Goal: Find contact information: Find contact information

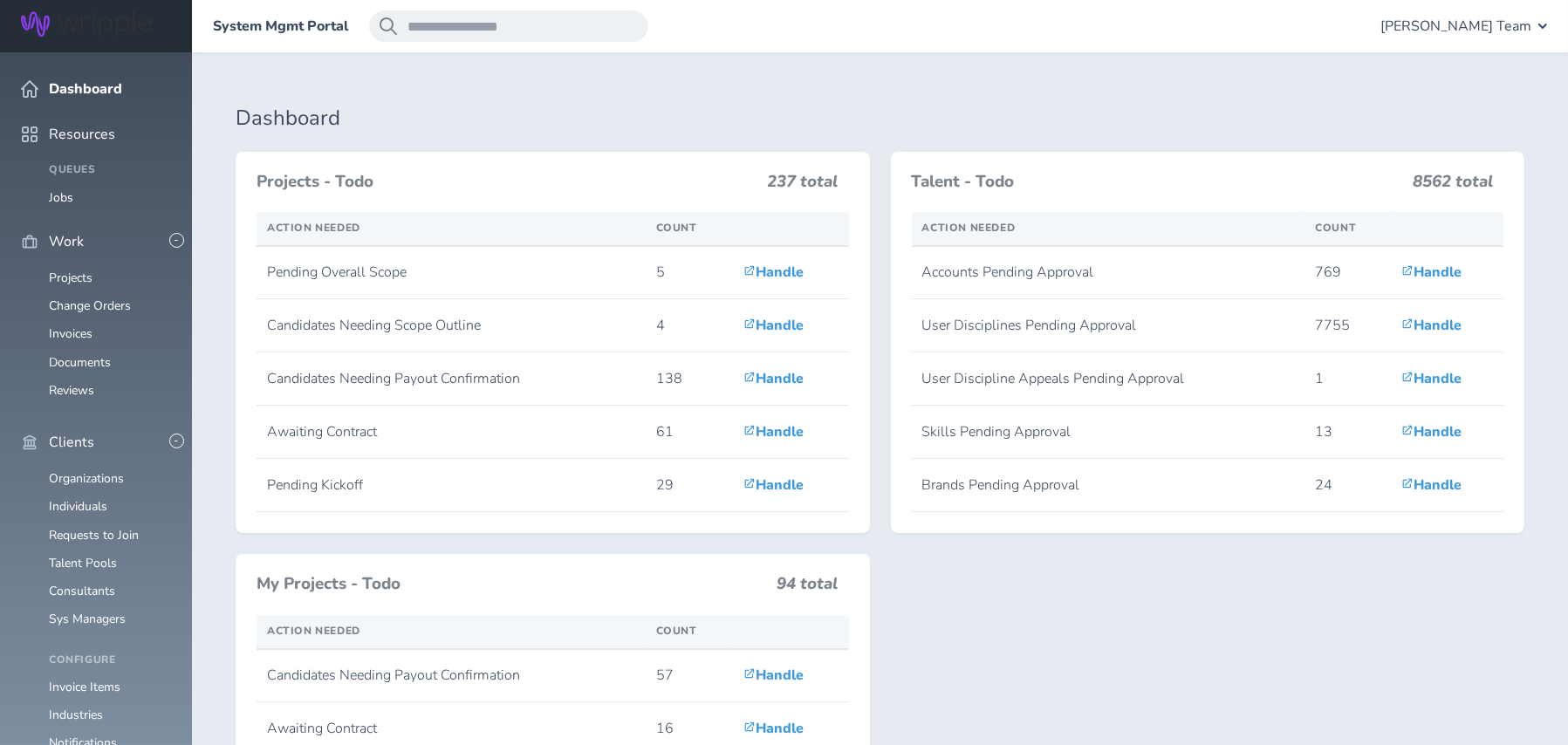
click at [91, 472] on ul "Organizations Individuals Requests to Join Talent Pools Consultants Sys Managers" at bounding box center [96, 549] width 150 height 155
click at [94, 498] on link "Individuals" at bounding box center [78, 506] width 59 height 16
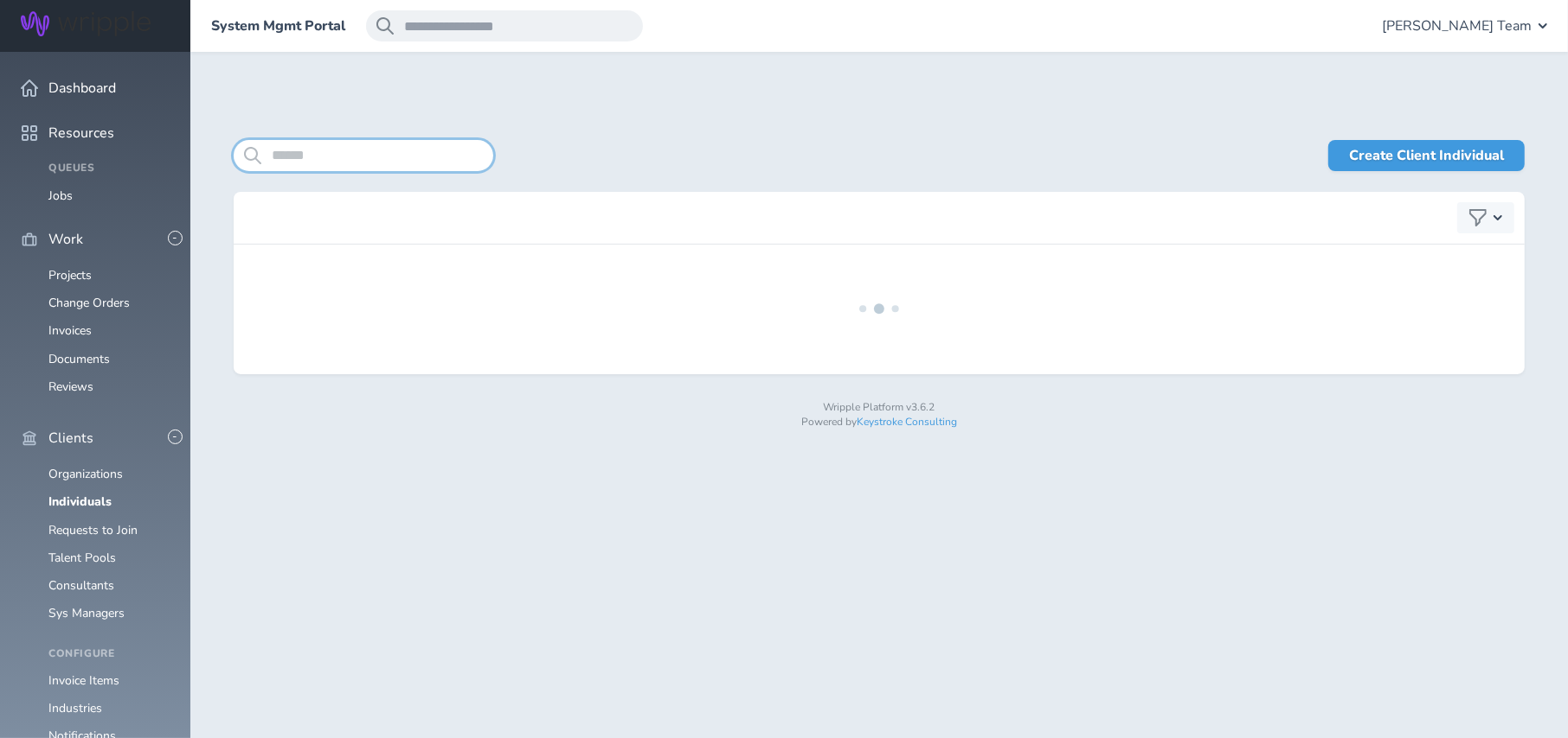
click at [342, 153] on input "search" at bounding box center [363, 155] width 260 height 31
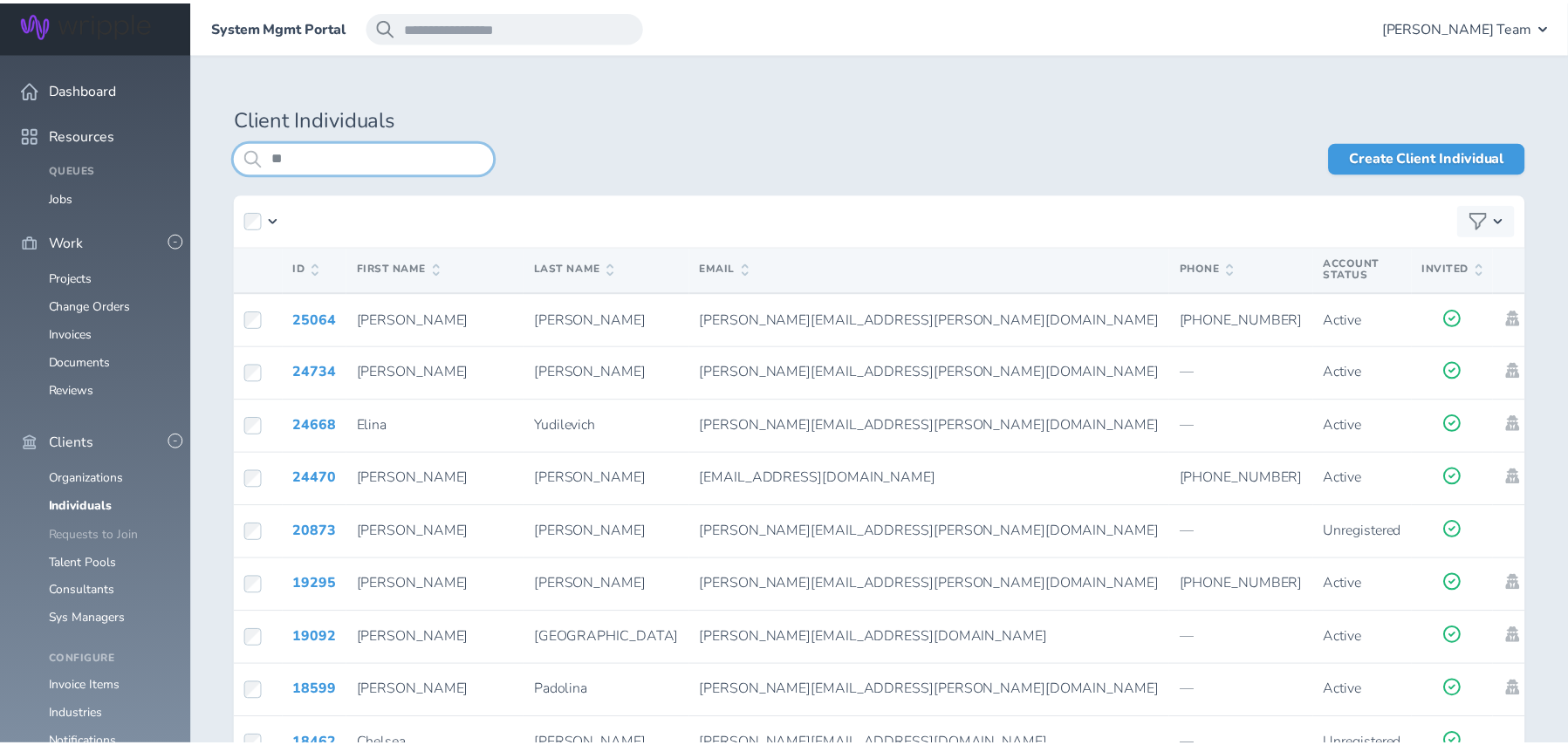
scroll to position [349, 0]
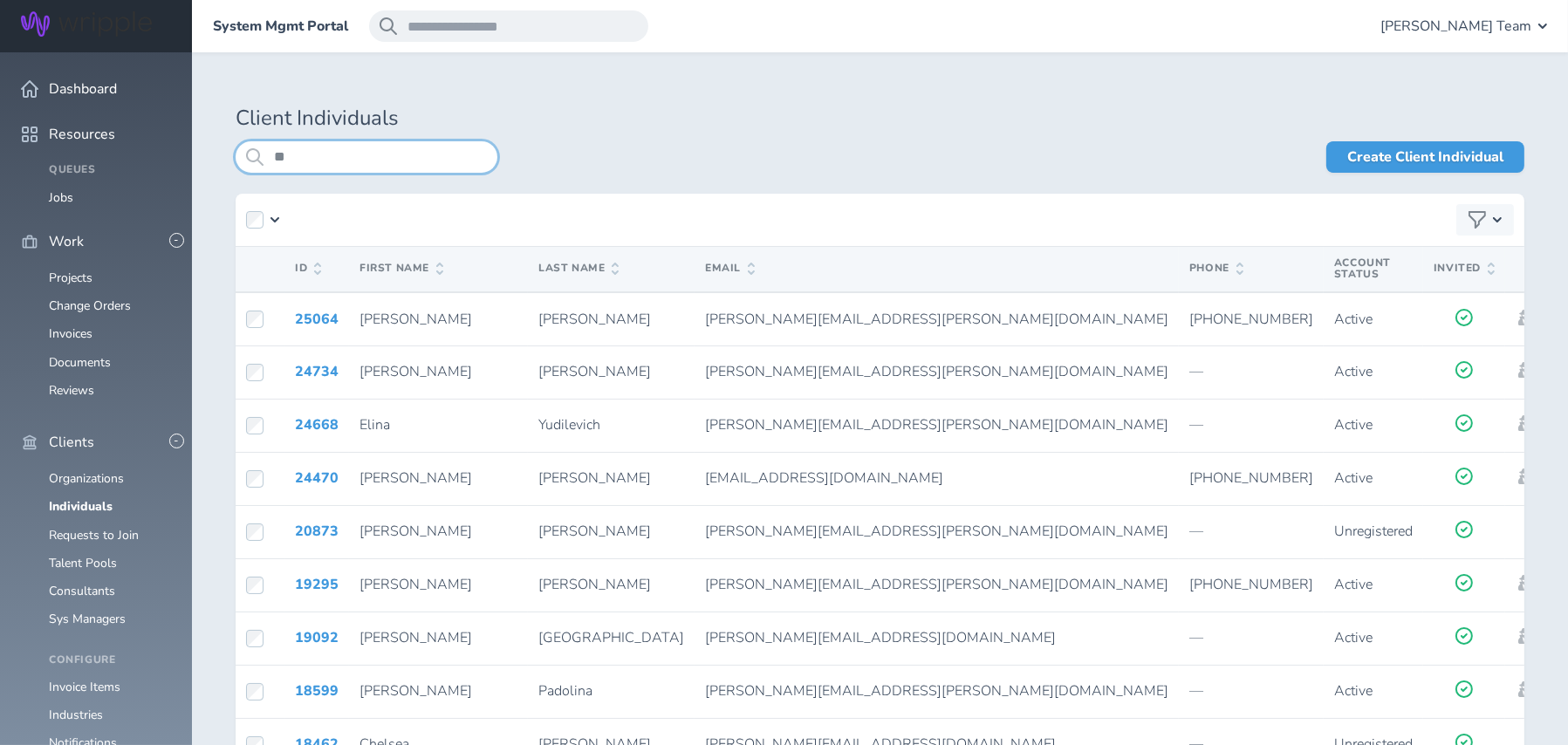
type input "**"
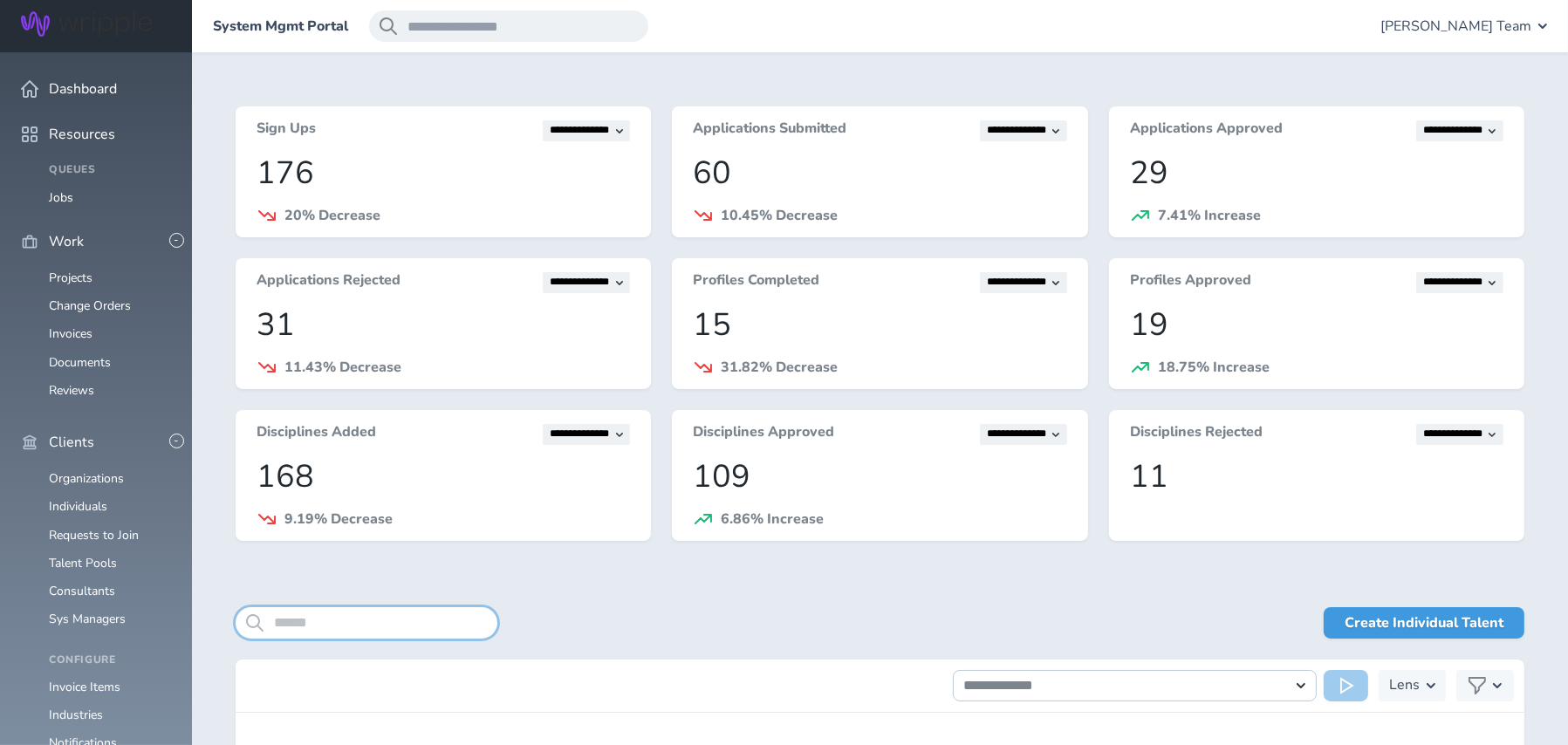
click at [311, 627] on input "search" at bounding box center [366, 623] width 262 height 32
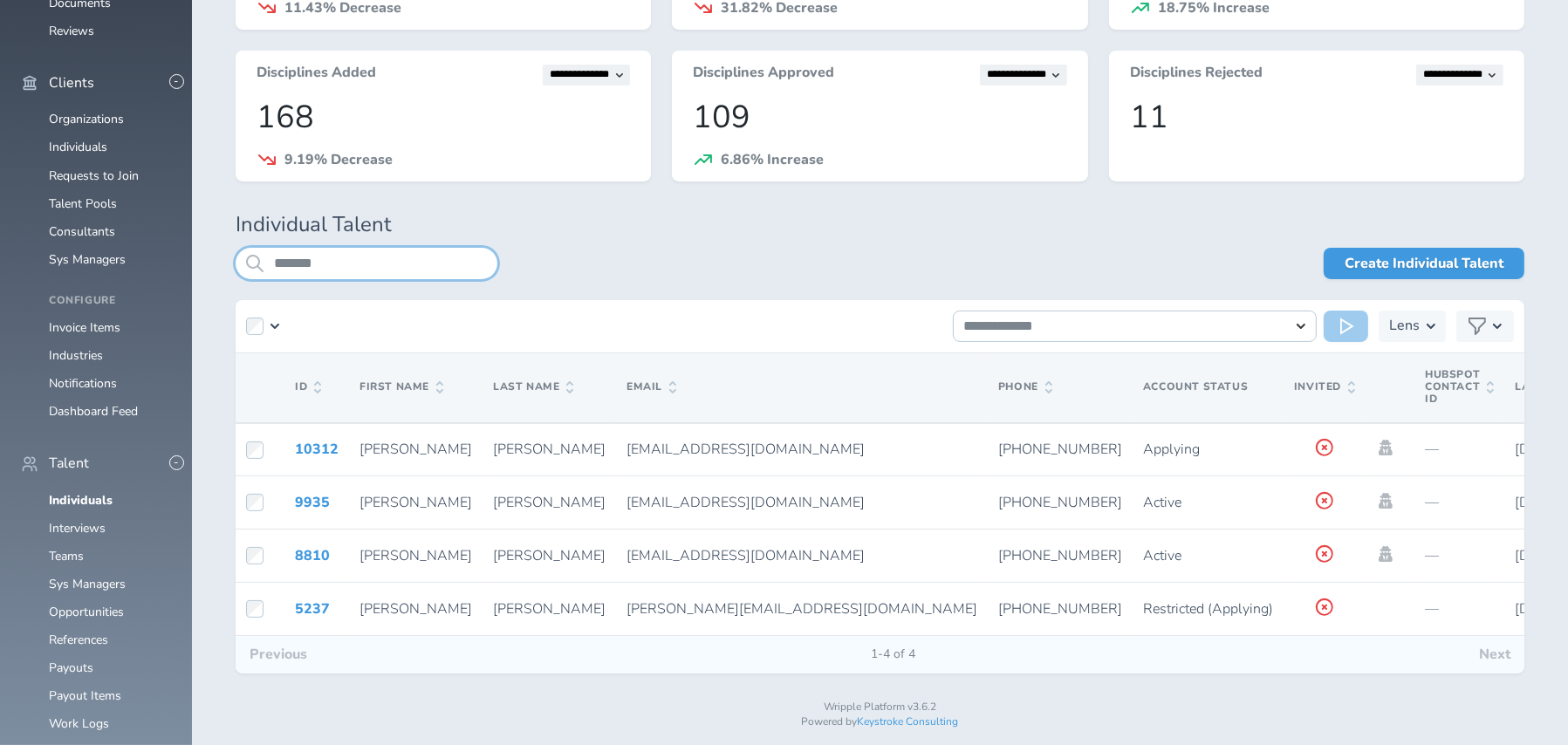
scroll to position [388, 0]
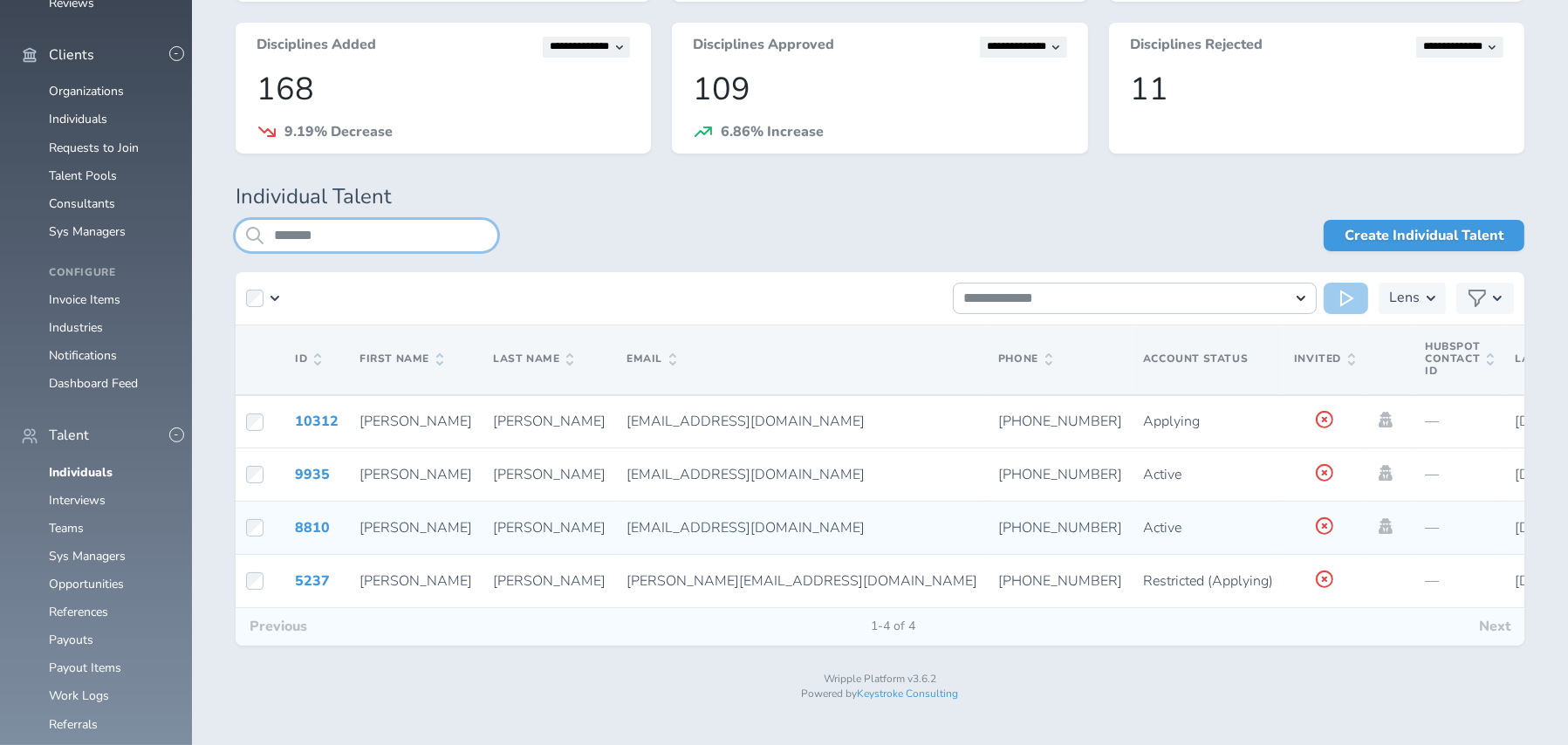
type input "*******"
drag, startPoint x: 735, startPoint y: 524, endPoint x: 837, endPoint y: 524, distance: 102.0
click at [987, 524] on td "[PHONE_NUMBER]" at bounding box center [1059, 528] width 145 height 53
copy span "[PHONE_NUMBER]"
